Goal: Task Accomplishment & Management: Manage account settings

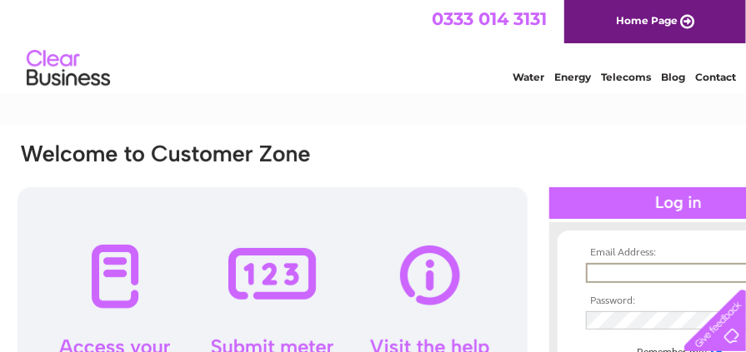
click at [605, 274] on input "text" at bounding box center [672, 273] width 173 height 20
type input "[EMAIL_ADDRESS][DOMAIN_NAME]"
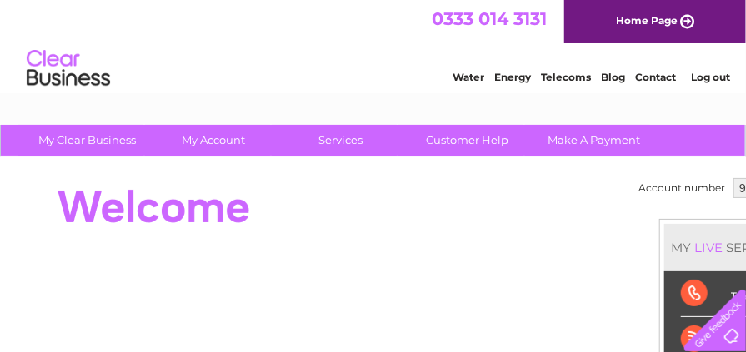
scroll to position [0, 78]
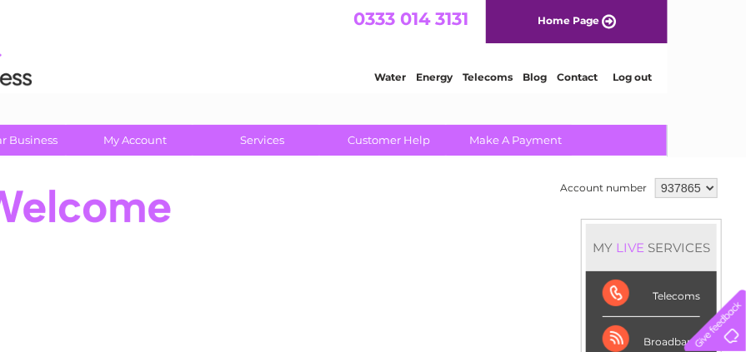
click at [702, 184] on select "937865 937866" at bounding box center [686, 188] width 62 height 20
select select "937866"
click at [655, 178] on select "937865 937866" at bounding box center [686, 188] width 62 height 20
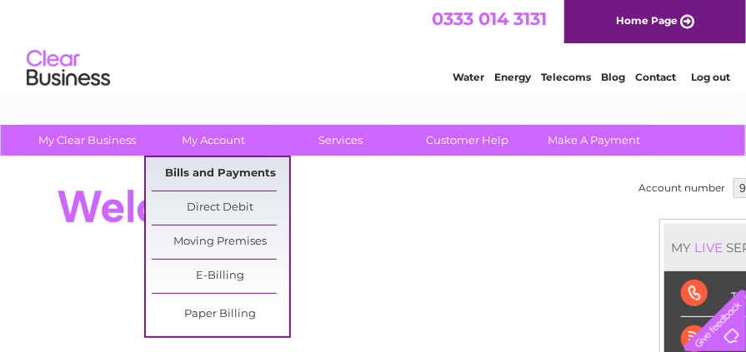
click at [218, 183] on link "Bills and Payments" at bounding box center [220, 173] width 137 height 33
click at [204, 172] on link "Bills and Payments" at bounding box center [220, 173] width 137 height 33
click at [217, 173] on link "Bills and Payments" at bounding box center [220, 173] width 137 height 33
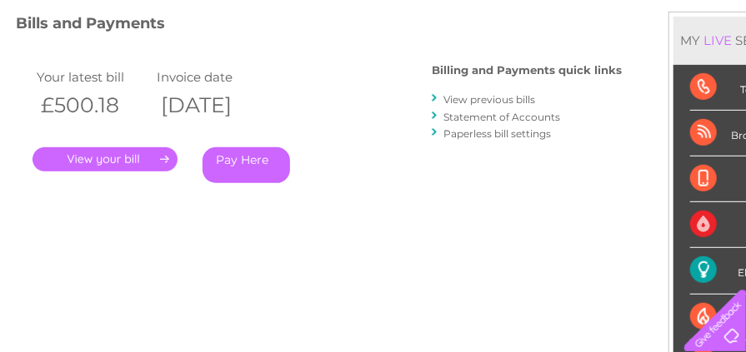
scroll to position [167, 0]
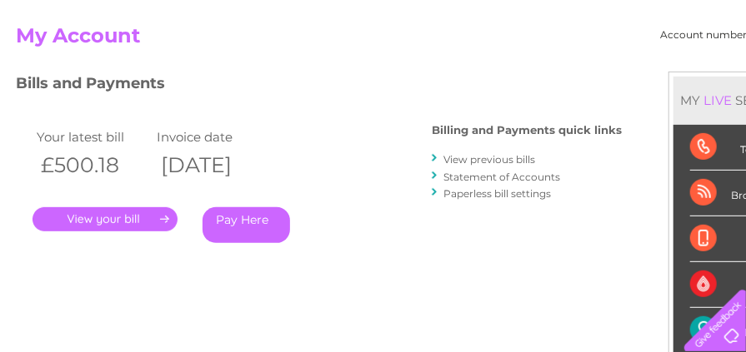
click at [505, 157] on link "View previous bills" at bounding box center [489, 159] width 92 height 12
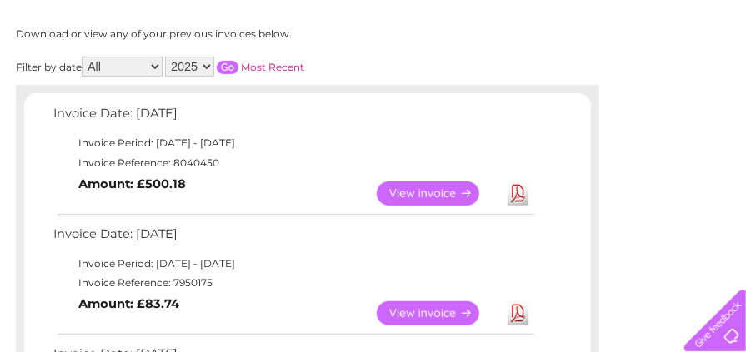
scroll to position [207, 0]
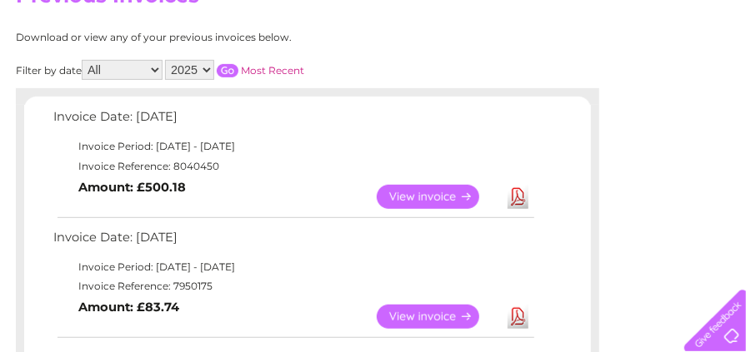
click at [424, 197] on link "View" at bounding box center [438, 197] width 122 height 24
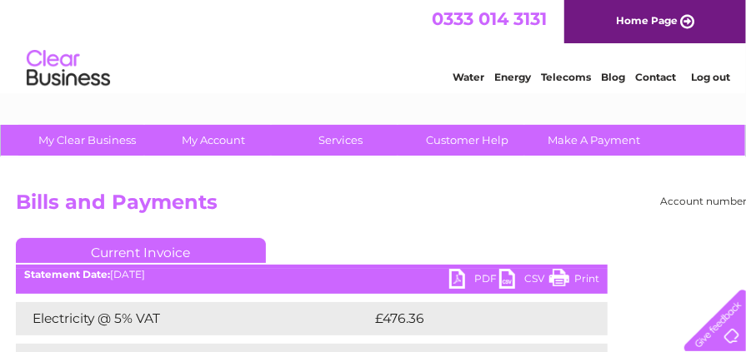
click at [473, 278] on link "PDF" at bounding box center [474, 281] width 50 height 24
click at [710, 86] on li "Log out" at bounding box center [711, 77] width 50 height 21
click at [709, 75] on link "Log out" at bounding box center [710, 77] width 39 height 12
